Goal: Information Seeking & Learning: Learn about a topic

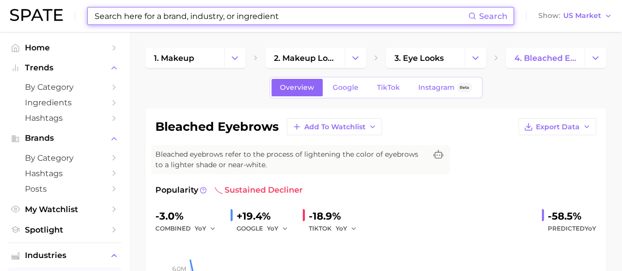
click at [153, 17] on input at bounding box center [281, 15] width 375 height 17
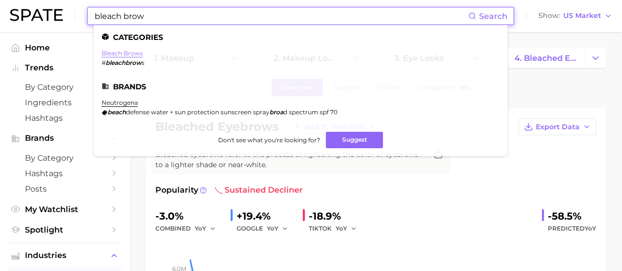
type input "bleach brow"
click at [127, 55] on link "bleach brows" at bounding box center [122, 52] width 41 height 7
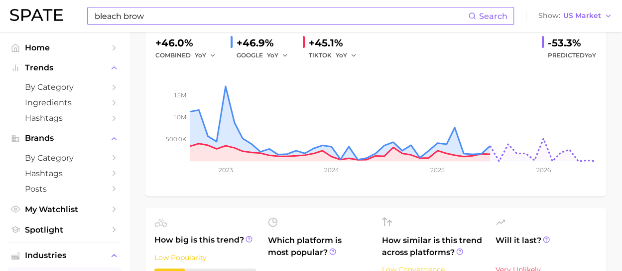
scroll to position [174, 0]
